Goal: Find specific page/section: Find specific page/section

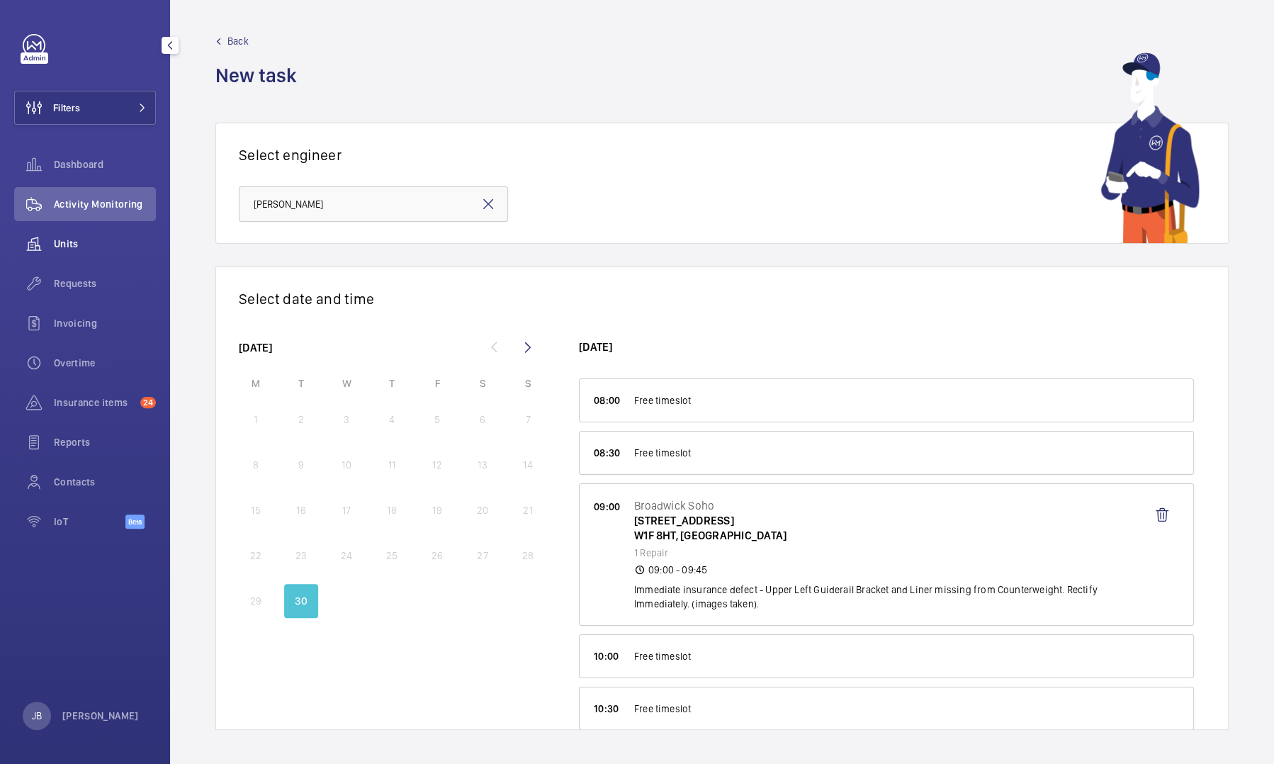
click at [64, 249] on span "Units" at bounding box center [105, 244] width 102 height 14
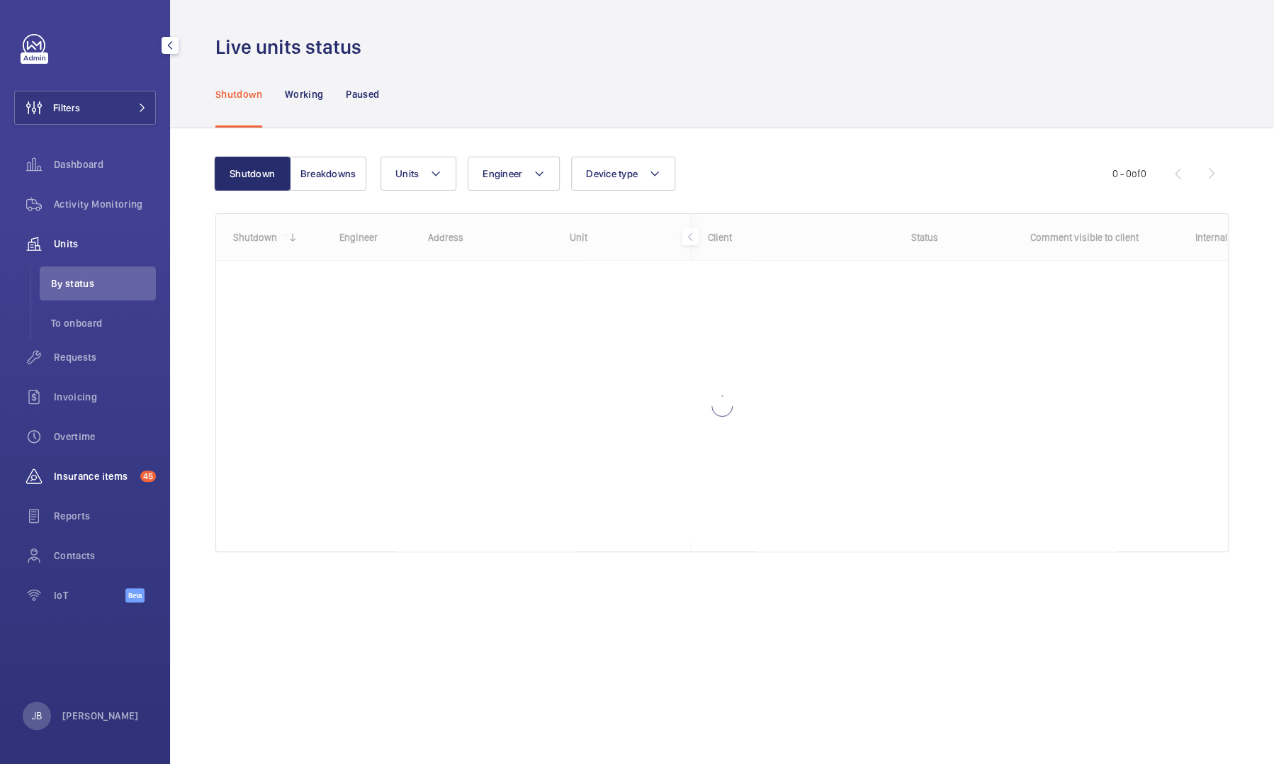
click at [80, 475] on span "Insurance items" at bounding box center [94, 476] width 81 height 14
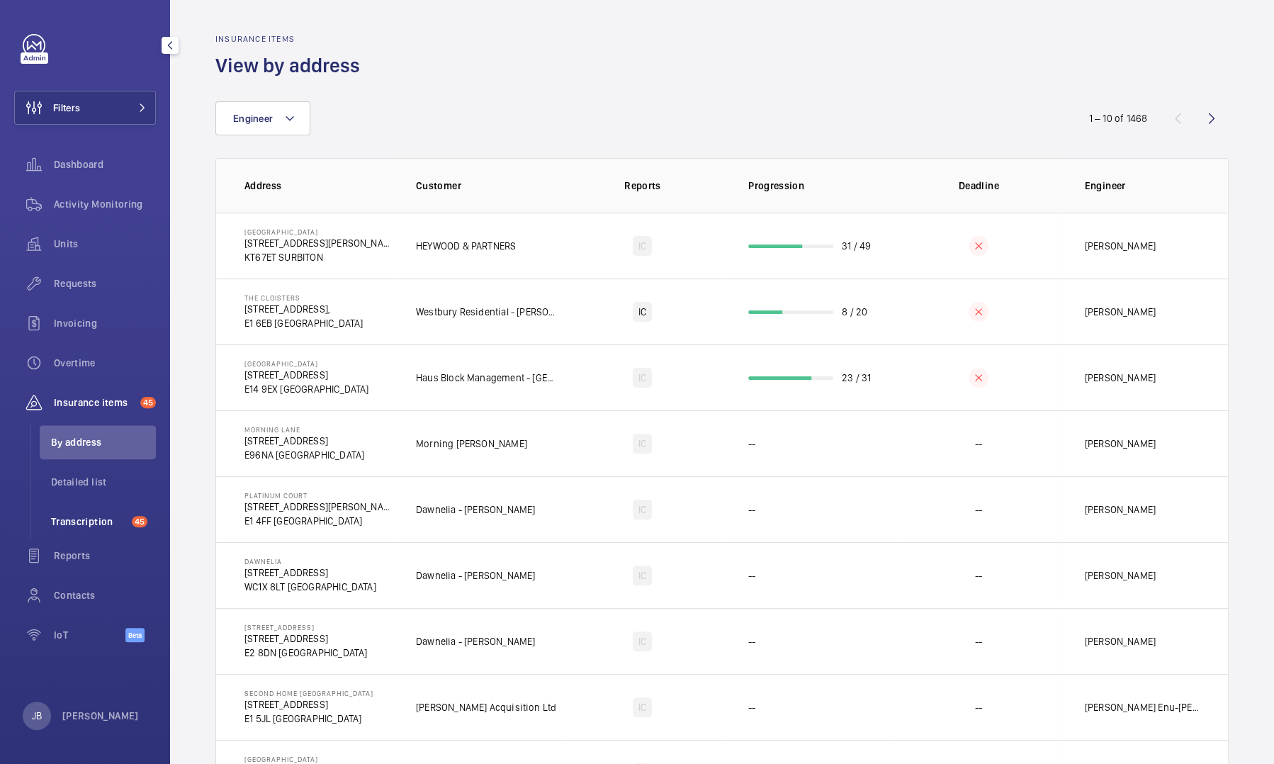
click at [82, 534] on li "Transcription 45" at bounding box center [98, 521] width 116 height 34
